Goal: Transaction & Acquisition: Book appointment/travel/reservation

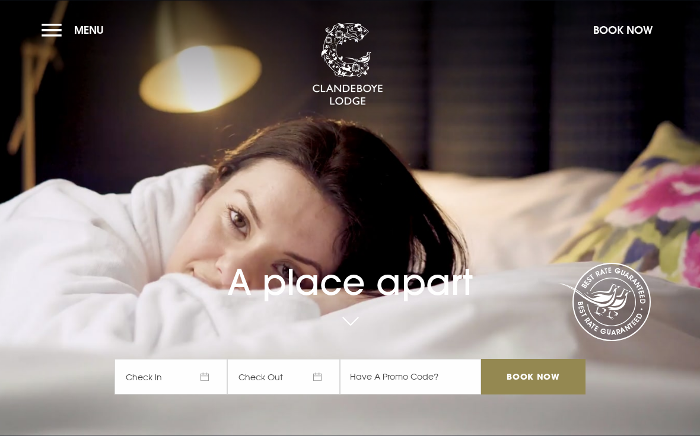
click at [177, 394] on span "Check In" at bounding box center [170, 377] width 113 height 36
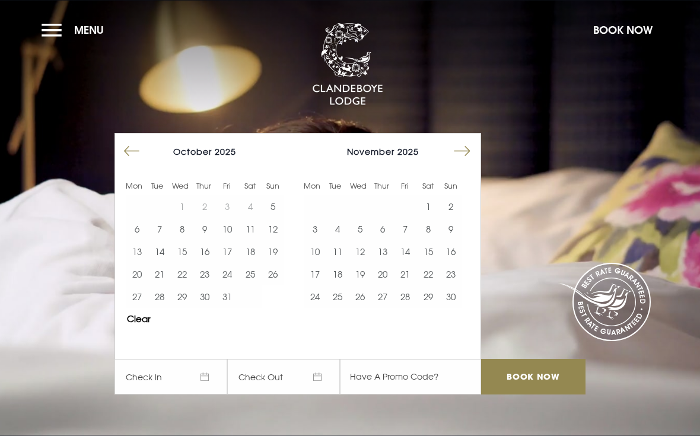
click at [470, 162] on button "Move forward to switch to the next month." at bounding box center [462, 151] width 23 height 23
click at [403, 218] on button "5" at bounding box center [405, 206] width 23 height 23
click at [423, 218] on button "6" at bounding box center [428, 206] width 23 height 23
click at [540, 394] on input "Book Now" at bounding box center [533, 377] width 104 height 36
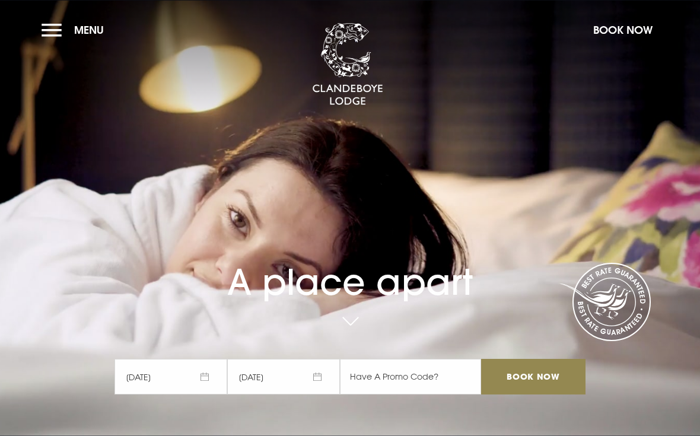
click at [173, 394] on span "05/12/2025" at bounding box center [170, 377] width 113 height 36
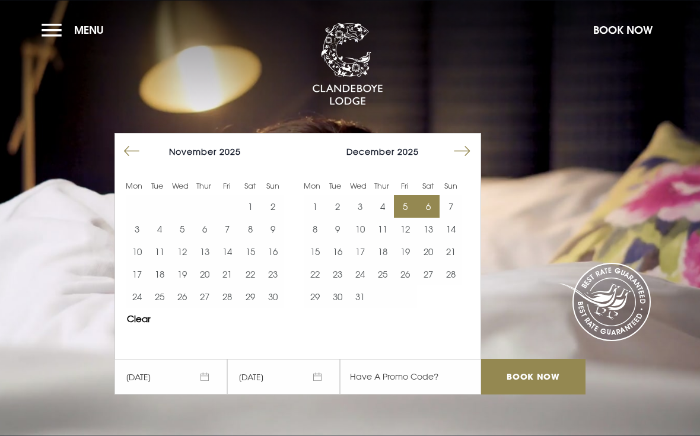
click at [248, 308] on button "29" at bounding box center [250, 296] width 23 height 23
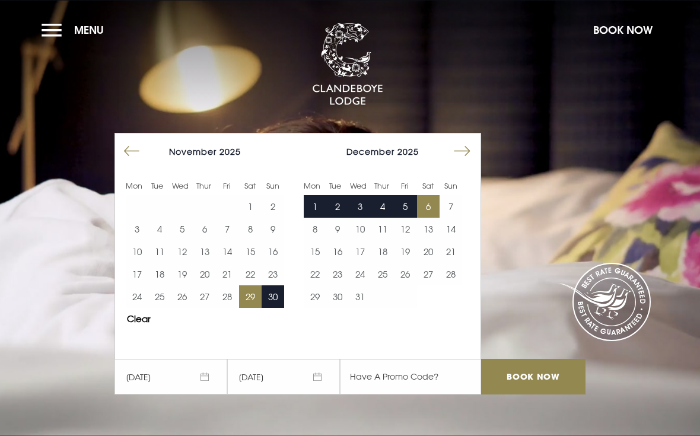
click at [425, 218] on button "6" at bounding box center [428, 206] width 23 height 23
click at [341, 218] on button "2" at bounding box center [337, 206] width 23 height 23
click at [135, 323] on button "Clear" at bounding box center [139, 318] width 24 height 9
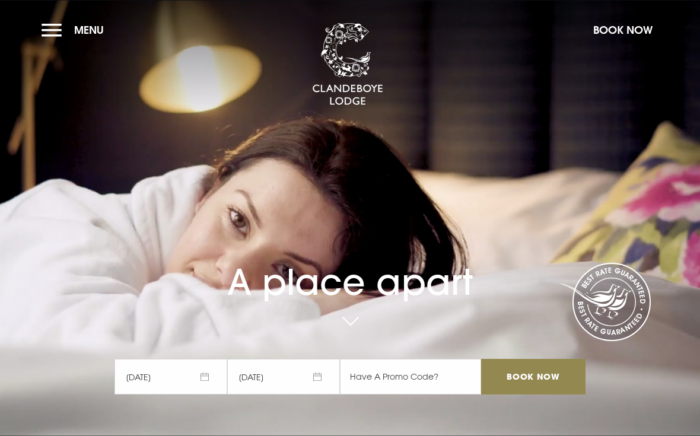
click at [149, 394] on span "05/12/2025" at bounding box center [170, 377] width 113 height 36
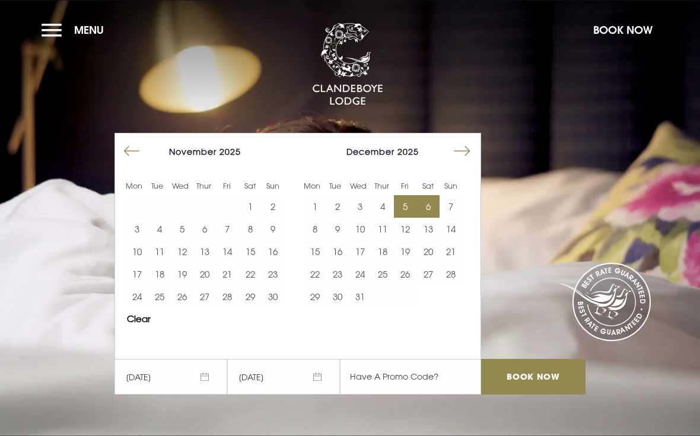
click at [442, 186] on div "December 2025 1 2 3 4 5 6 7 8 9 10 11 12 13 14 15 16 17 18 19 20 21 22 23 24 25…" at bounding box center [382, 223] width 178 height 181
click at [257, 308] on button "29" at bounding box center [250, 296] width 23 height 23
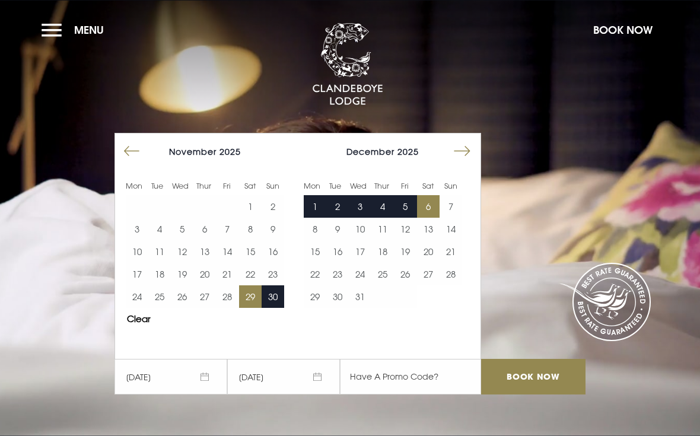
click at [378, 218] on button "4" at bounding box center [382, 206] width 23 height 23
click at [280, 308] on button "30" at bounding box center [272, 296] width 23 height 23
click at [256, 308] on button "29" at bounding box center [250, 296] width 23 height 23
click at [276, 308] on button "30" at bounding box center [272, 296] width 23 height 23
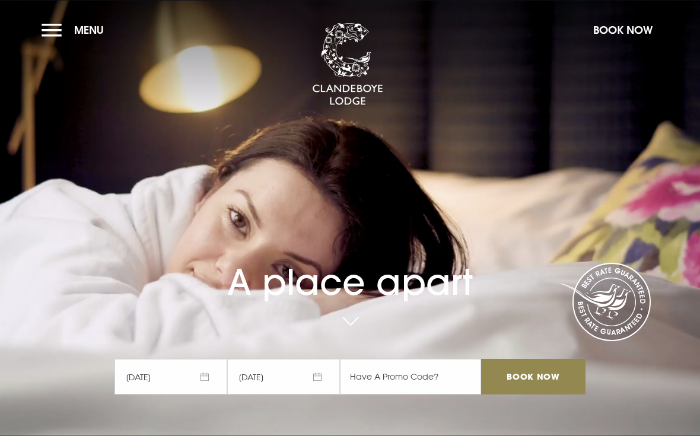
click at [548, 394] on input "Book Now" at bounding box center [533, 377] width 104 height 36
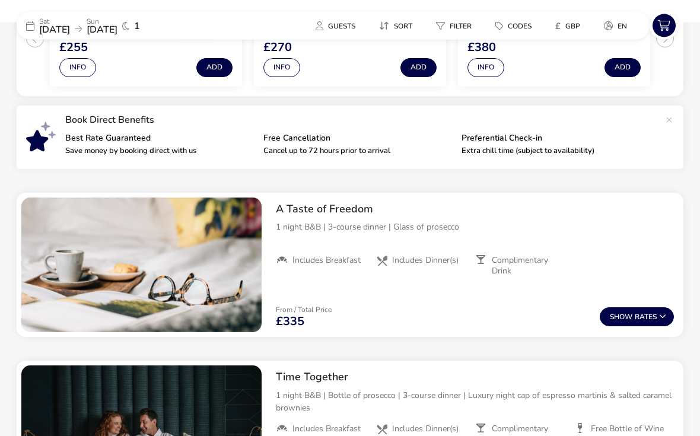
scroll to position [330, 0]
click at [653, 315] on button "Show Rates" at bounding box center [636, 316] width 74 height 19
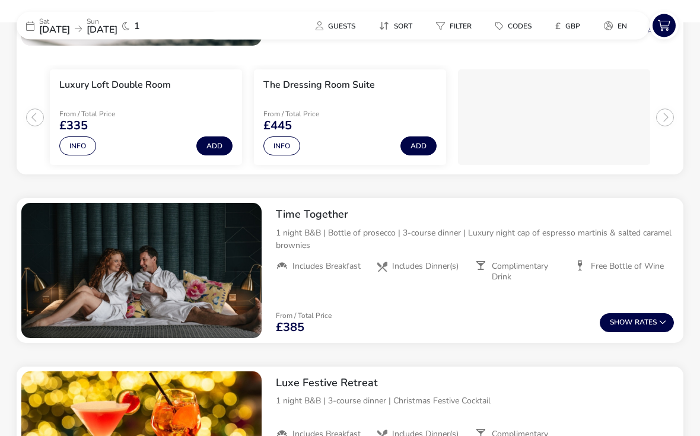
scroll to position [617, 0]
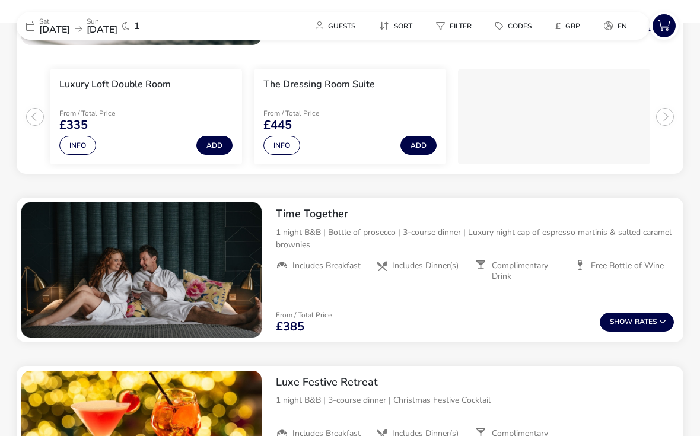
click at [651, 317] on button "Show Rates" at bounding box center [636, 321] width 74 height 19
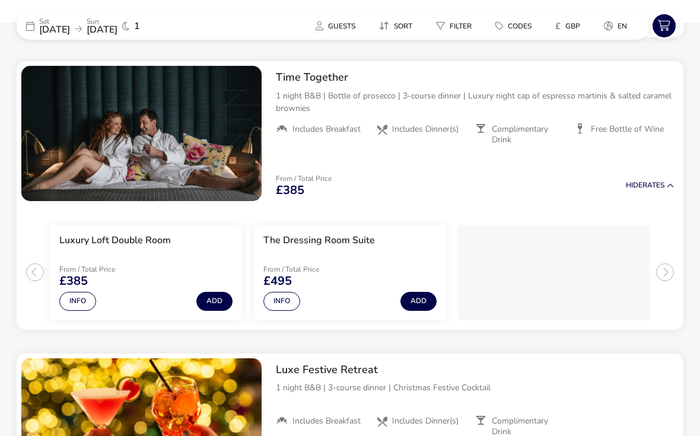
scroll to position [754, 0]
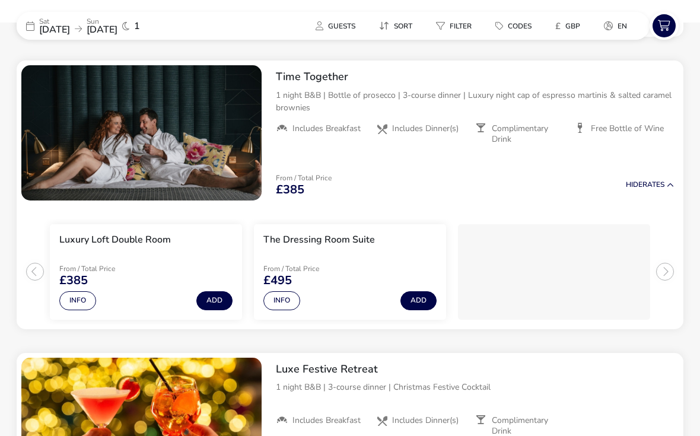
click at [642, 186] on button "Hide Rates" at bounding box center [650, 185] width 48 height 8
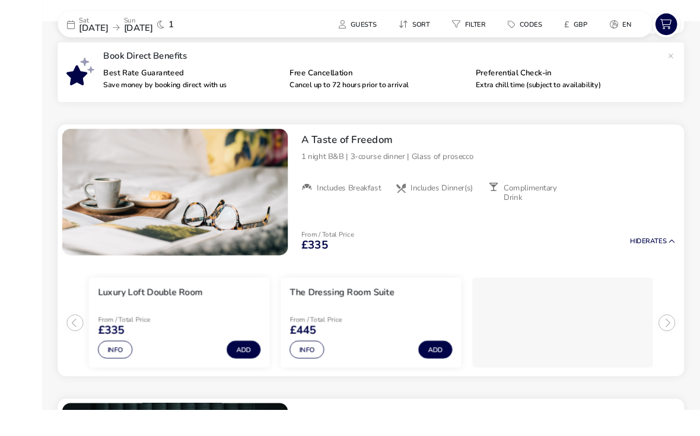
scroll to position [414, 0]
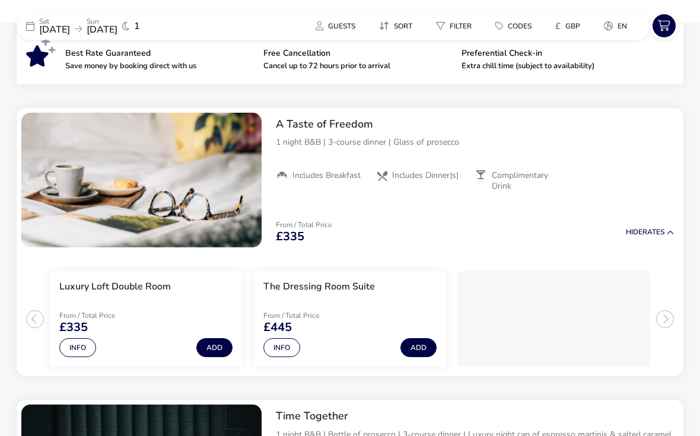
click at [50, 25] on span "29 Nov 2025" at bounding box center [54, 29] width 31 height 13
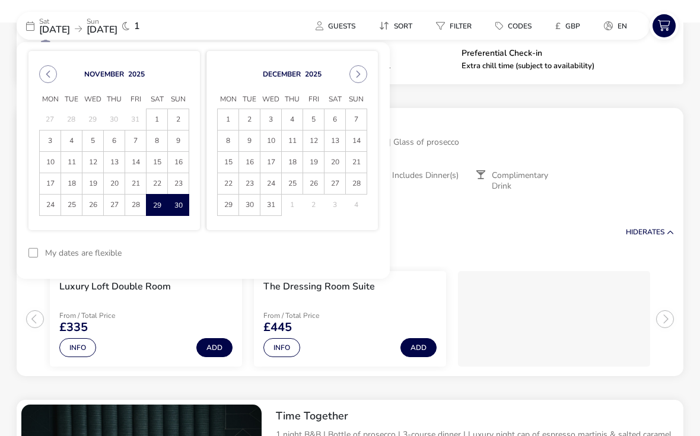
click at [136, 209] on span "28" at bounding box center [135, 204] width 21 height 21
click at [155, 208] on span "29" at bounding box center [157, 205] width 20 height 21
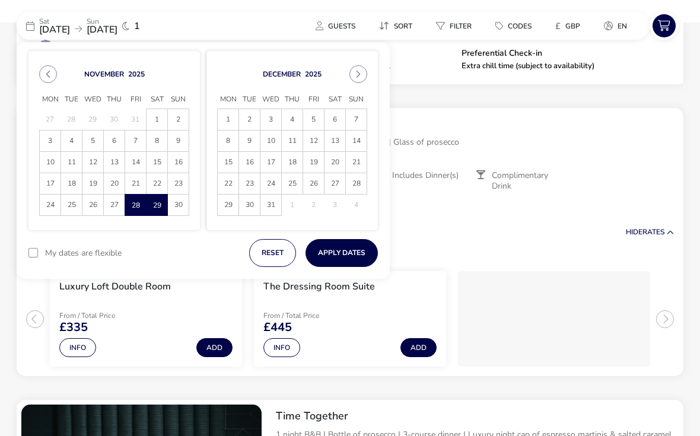
click at [353, 253] on button "Apply Dates" at bounding box center [341, 253] width 72 height 28
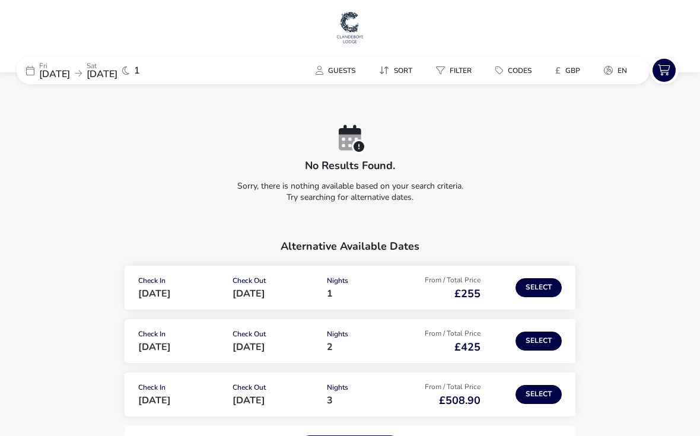
click at [47, 68] on span "28 Nov 2025" at bounding box center [54, 74] width 31 height 13
click at [54, 73] on span "28 Nov 2025" at bounding box center [54, 74] width 31 height 13
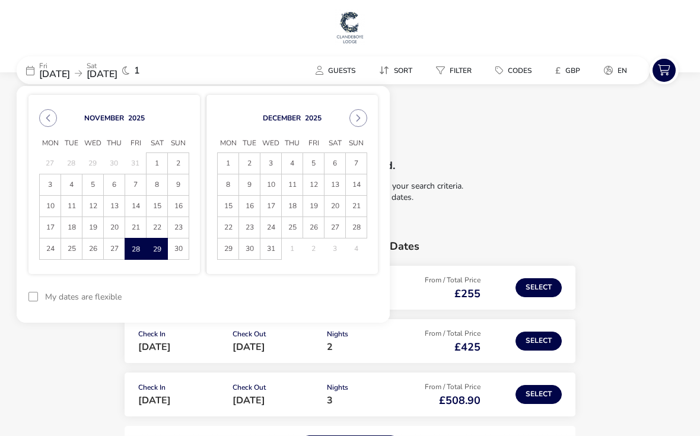
click at [132, 228] on span "21" at bounding box center [135, 227] width 21 height 21
click at [148, 224] on span "22" at bounding box center [157, 228] width 20 height 21
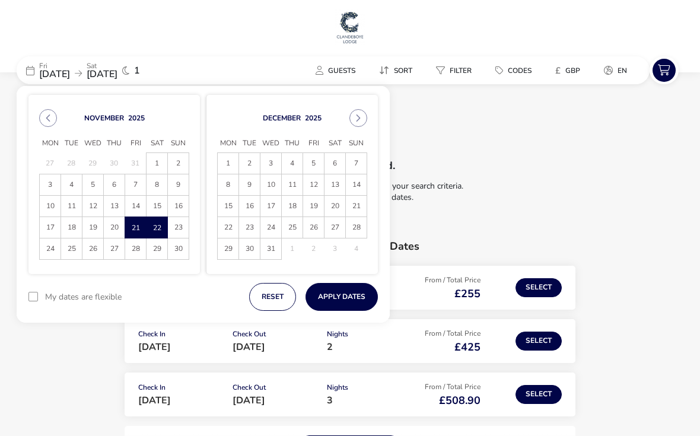
click at [355, 303] on button "Apply Dates" at bounding box center [341, 297] width 72 height 28
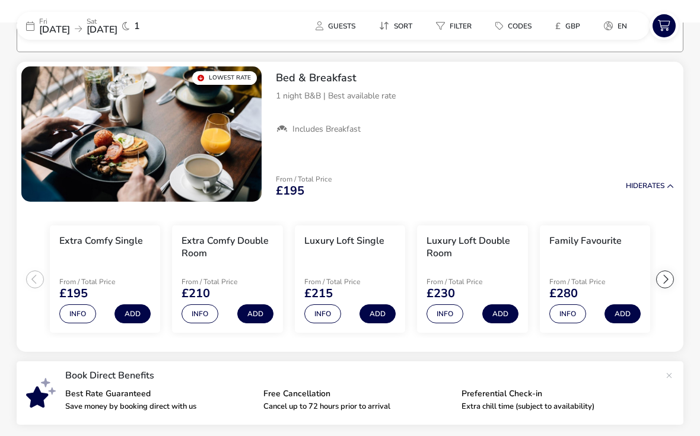
scroll to position [97, 0]
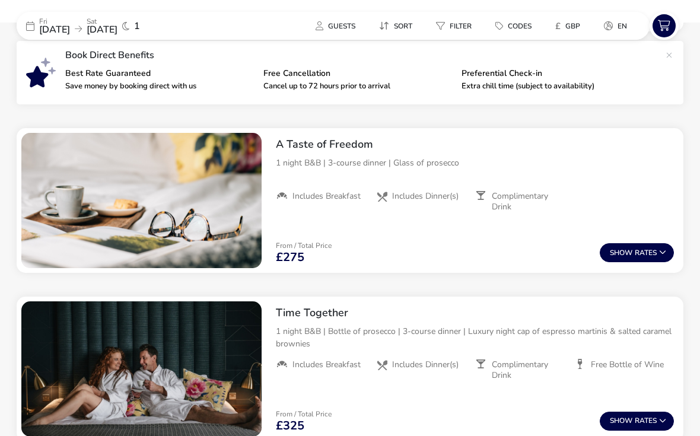
click at [650, 254] on button "Show Rates" at bounding box center [636, 252] width 74 height 19
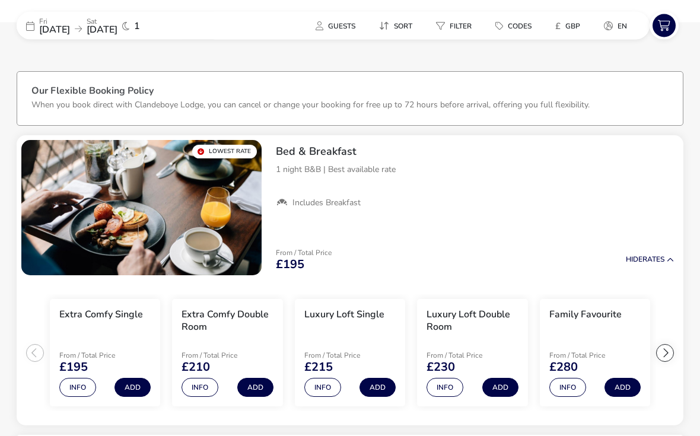
scroll to position [0, 0]
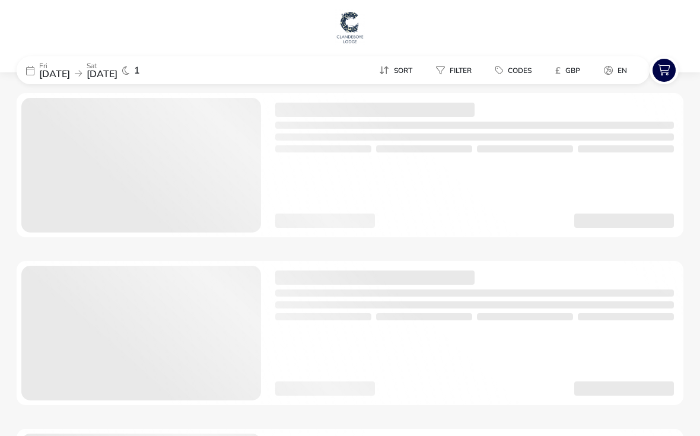
scroll to position [22, 0]
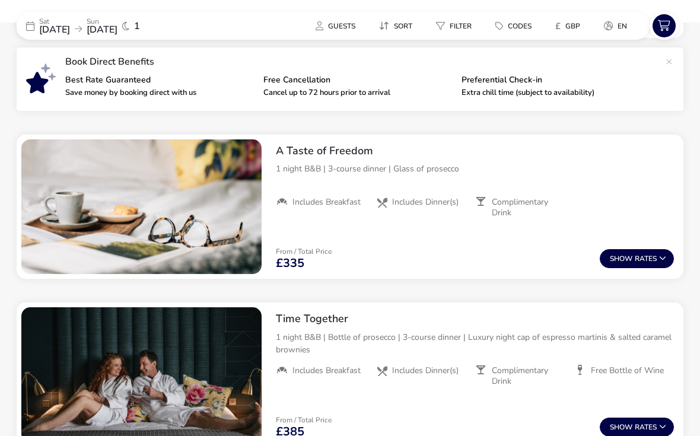
scroll to position [50, 0]
